Goal: Task Accomplishment & Management: Manage account settings

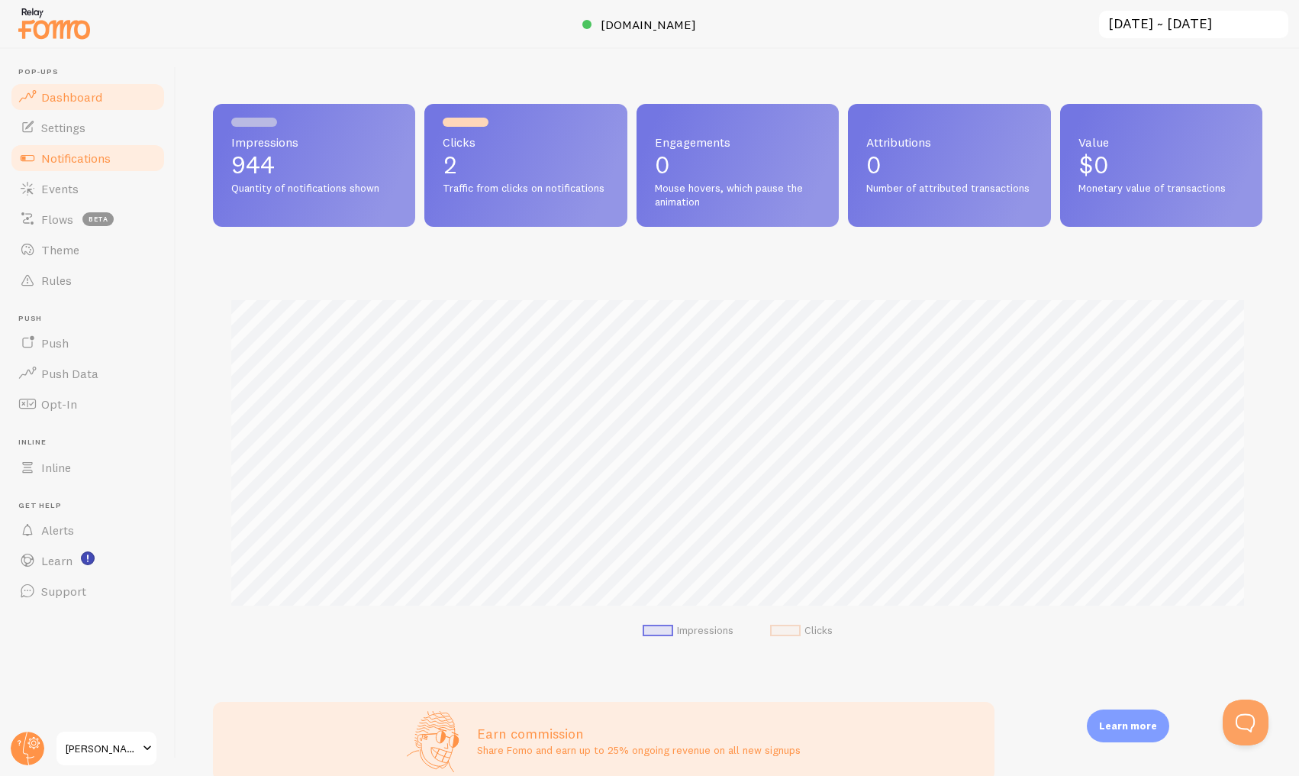
click at [94, 156] on span "Notifications" at bounding box center [75, 157] width 69 height 15
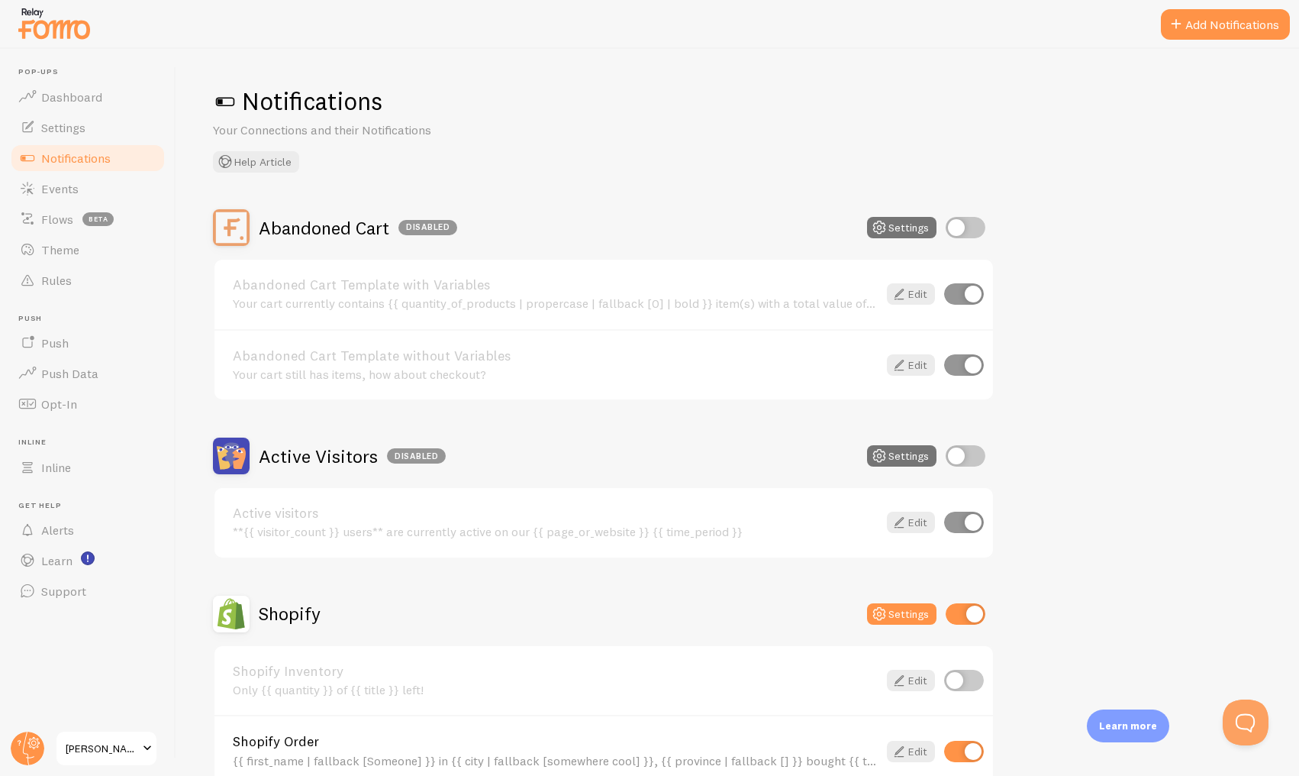
scroll to position [454, 0]
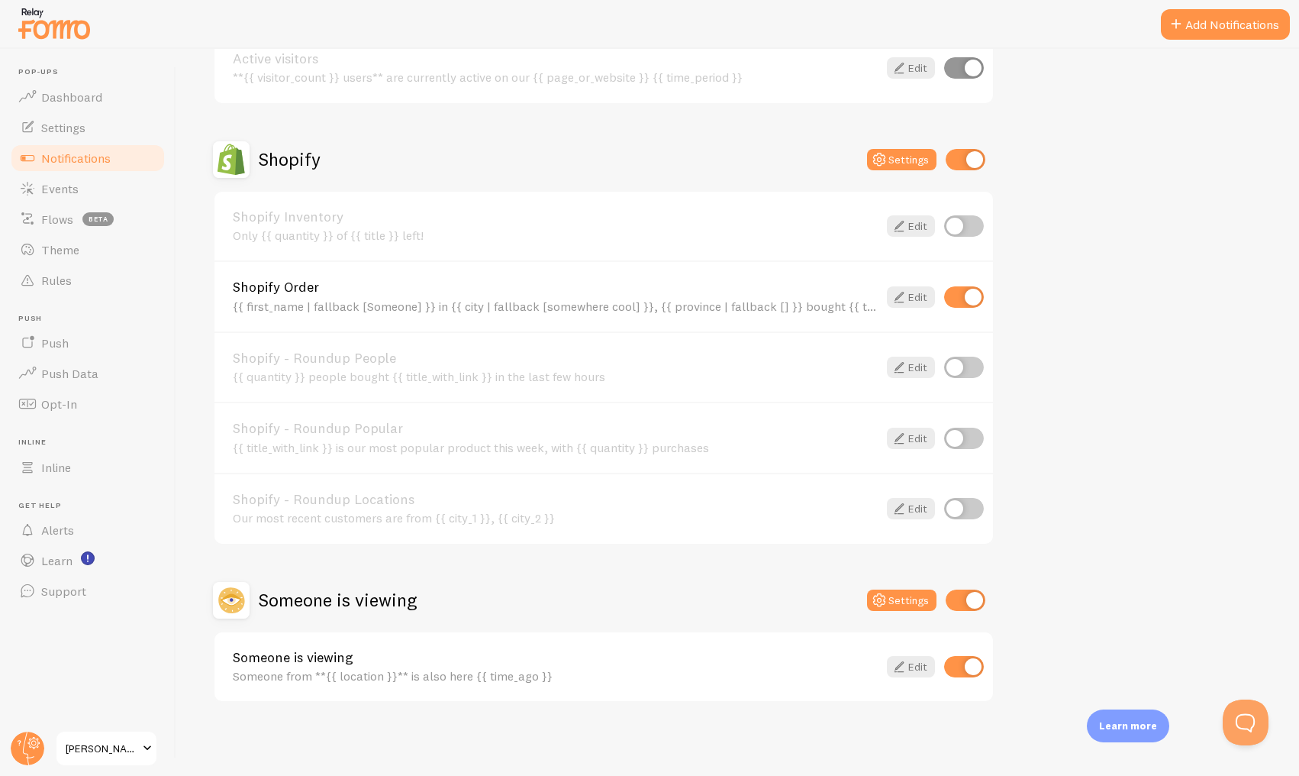
click at [969, 668] on input "checkbox" at bounding box center [964, 666] width 40 height 21
checkbox input "false"
click at [966, 370] on input "checkbox" at bounding box center [964, 366] width 40 height 21
checkbox input "true"
click at [956, 601] on input "checkbox" at bounding box center [966, 599] width 40 height 21
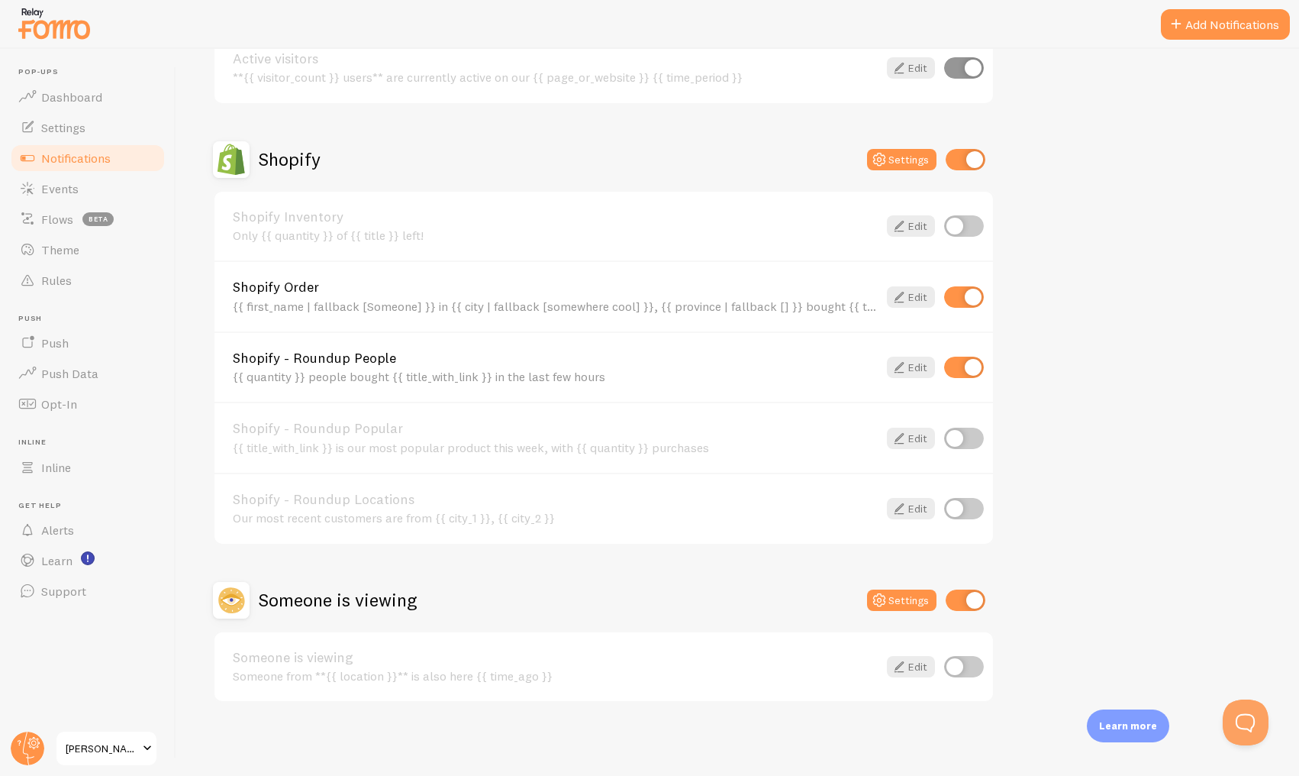
checkbox input "false"
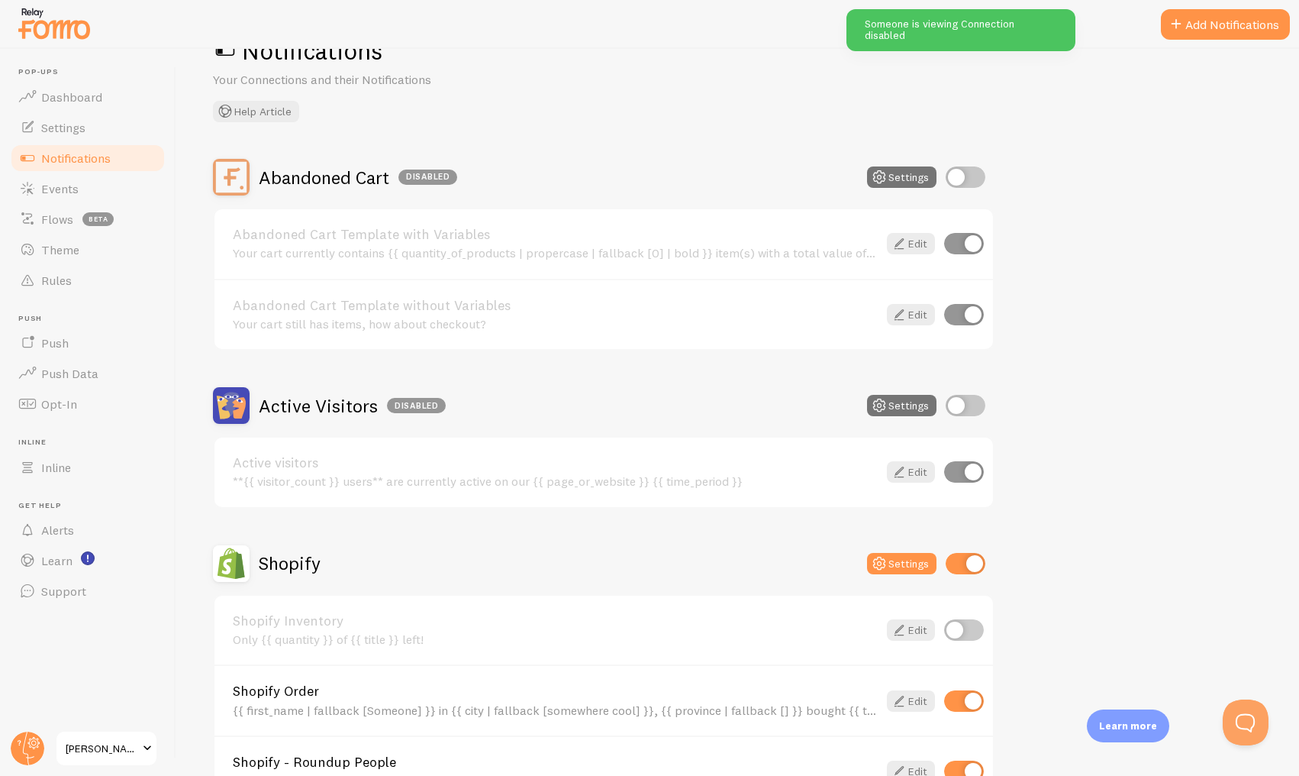
scroll to position [0, 0]
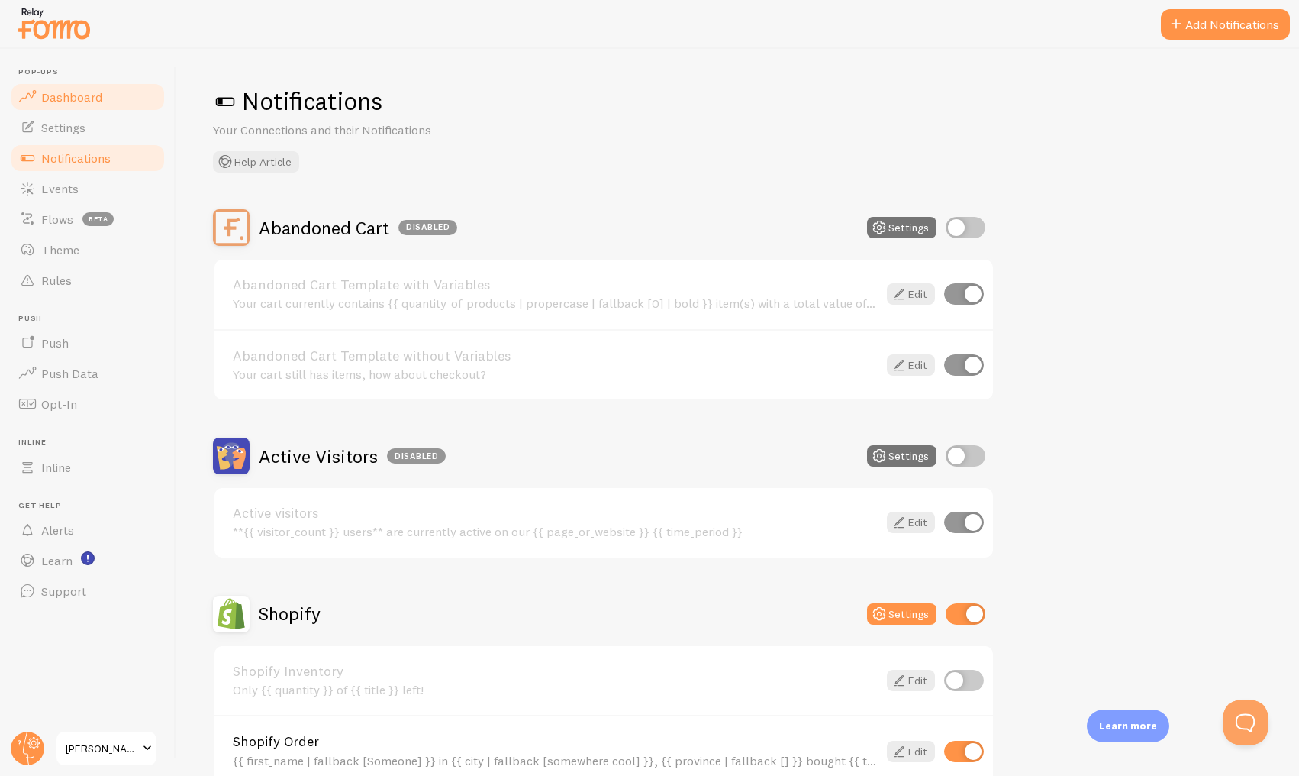
click at [71, 102] on span "Dashboard" at bounding box center [71, 96] width 61 height 15
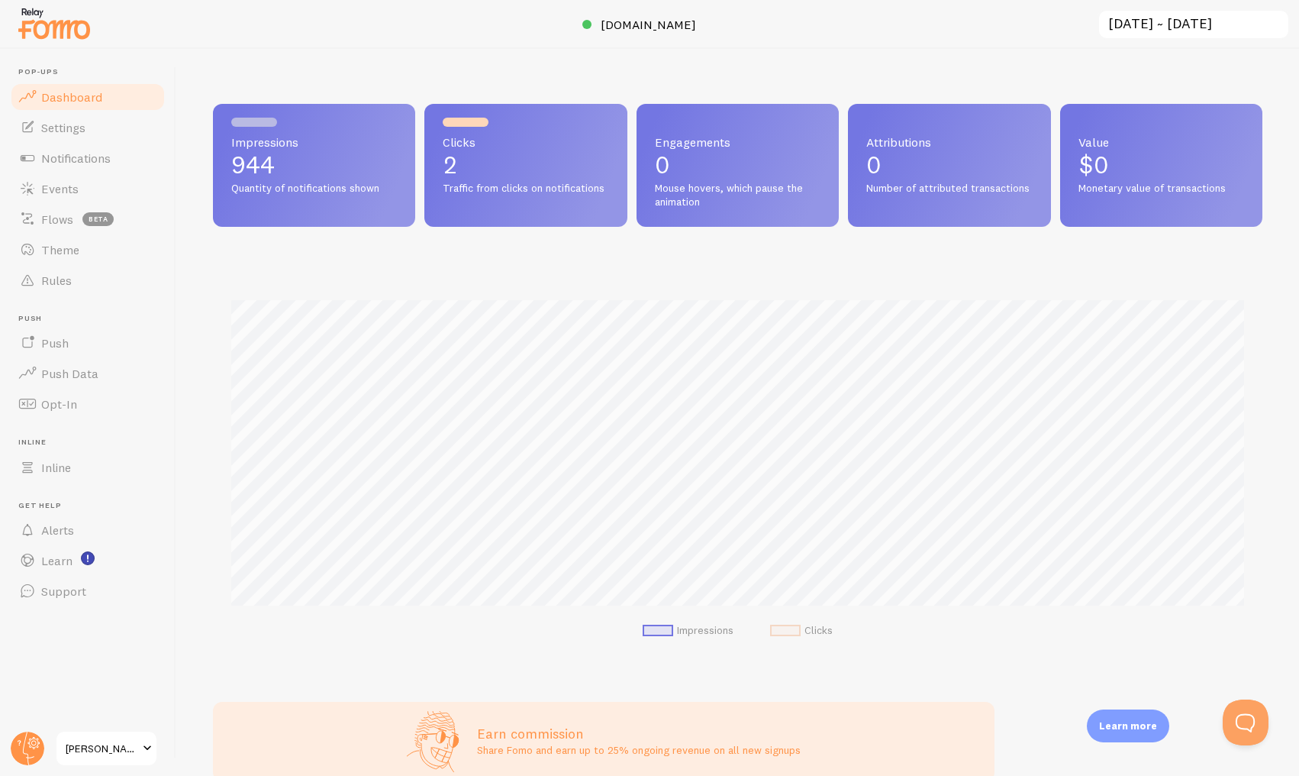
scroll to position [401, 1050]
